Goal: Transaction & Acquisition: Subscribe to service/newsletter

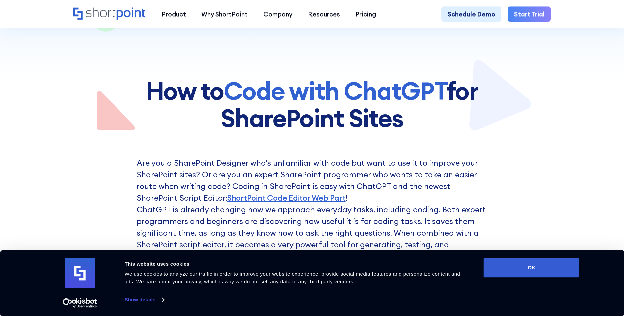
scroll to position [73, 0]
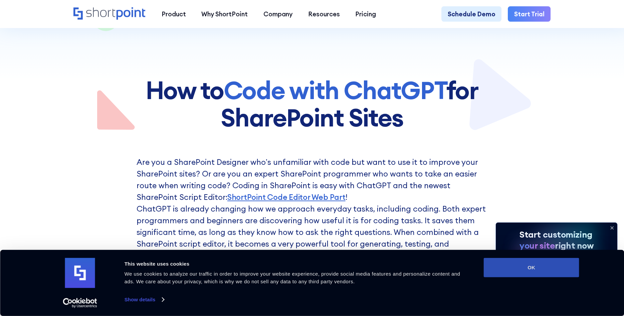
click at [499, 269] on button "OK" at bounding box center [531, 267] width 95 height 19
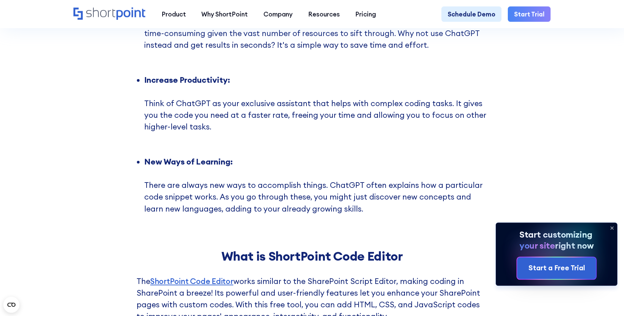
scroll to position [1308, 0]
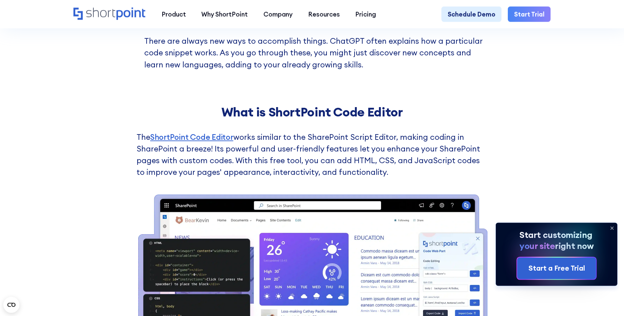
click at [522, 17] on link "Start Trial" at bounding box center [529, 14] width 43 height 16
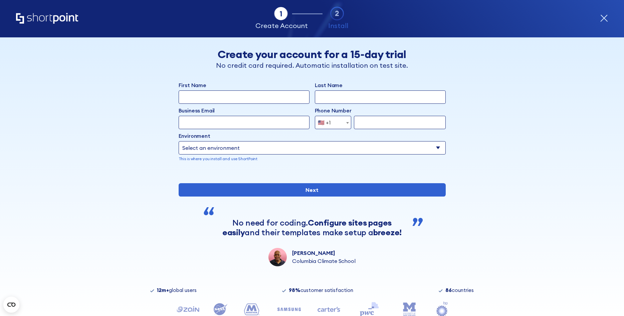
click at [354, 13] on div "Tab 1 Tab 2 Tab 2 ShortPoint eases the setup and orchestration of Intranets and…" at bounding box center [312, 18] width 592 height 37
